Goal: Information Seeking & Learning: Learn about a topic

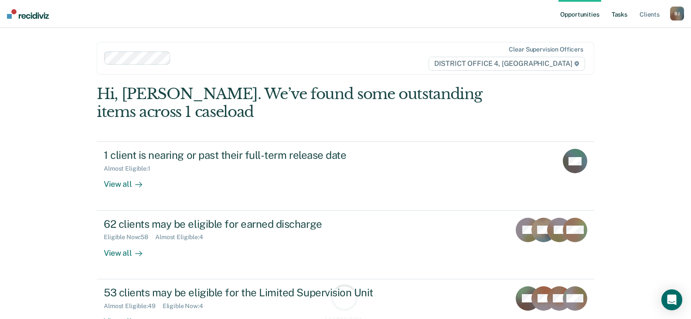
click at [614, 13] on link "Tasks" at bounding box center [619, 14] width 19 height 28
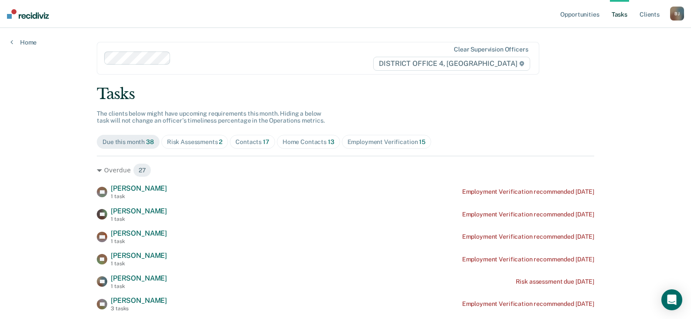
click at [250, 142] on div "Contacts 17" at bounding box center [252, 141] width 34 height 7
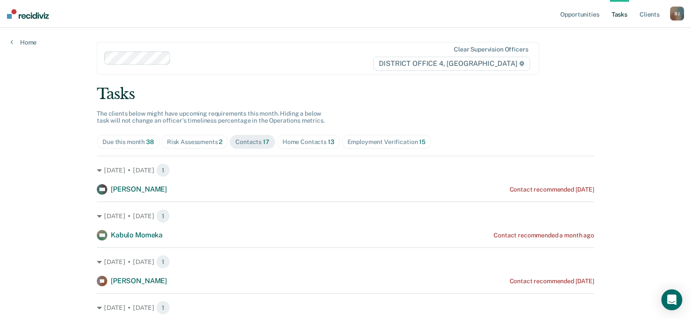
click at [308, 140] on div "Home Contacts 13" at bounding box center [308, 141] width 52 height 7
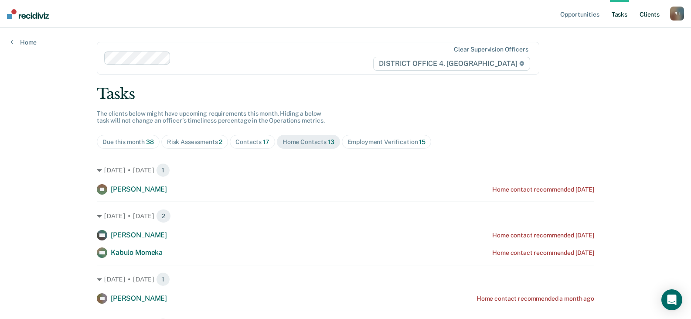
click at [644, 20] on link "Client s" at bounding box center [650, 14] width 24 height 28
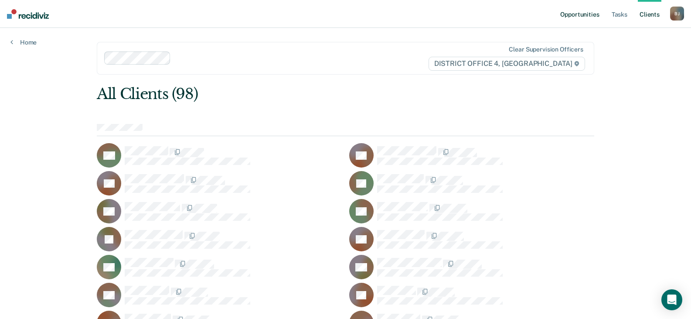
click at [595, 20] on link "Opportunities" at bounding box center [579, 14] width 42 height 28
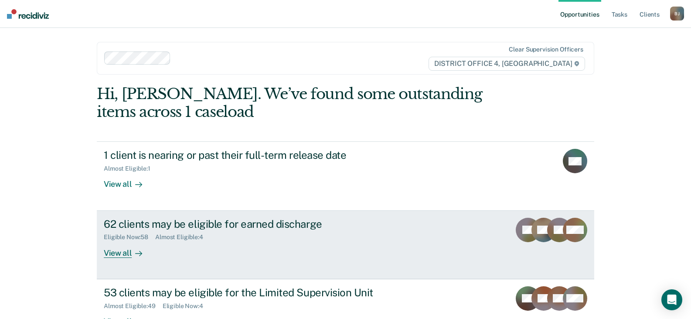
click at [206, 213] on link "62 clients may be eligible for earned discharge Eligible Now : 58 Almost Eligib…" at bounding box center [345, 244] width 497 height 68
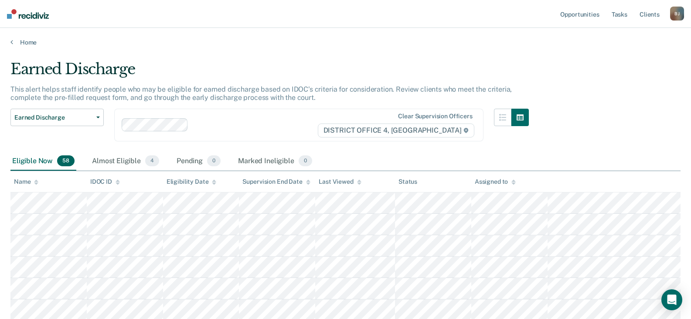
click at [11, 39] on icon at bounding box center [11, 41] width 3 height 7
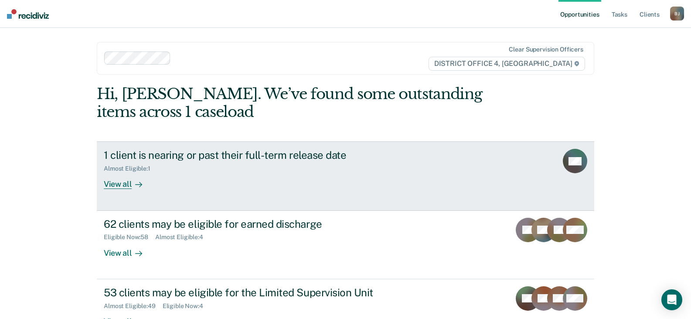
click at [109, 180] on div "View all" at bounding box center [128, 180] width 49 height 17
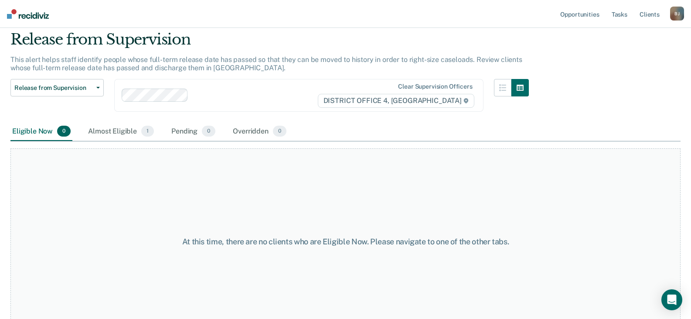
scroll to position [45, 0]
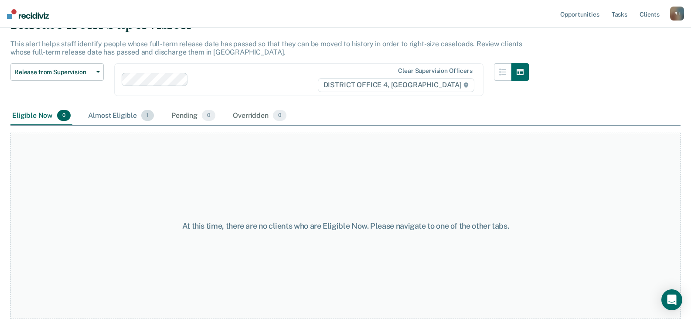
click at [125, 119] on div "Almost Eligible 1" at bounding box center [120, 115] width 69 height 19
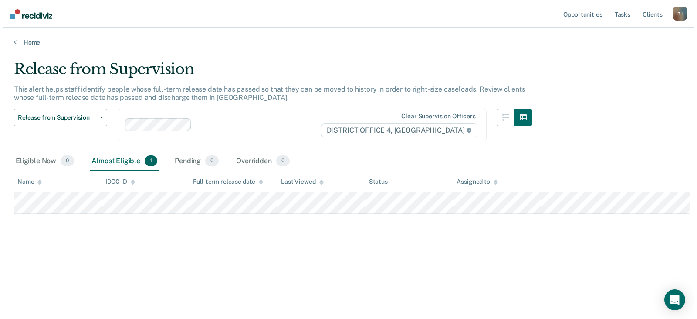
scroll to position [0, 0]
